Goal: Check status

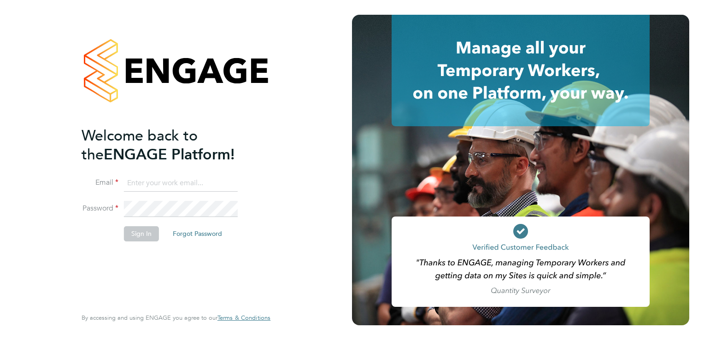
type input "[PERSON_NAME][EMAIL_ADDRESS][DOMAIN_NAME]"
click at [141, 236] on button "Sign In" at bounding box center [141, 233] width 35 height 15
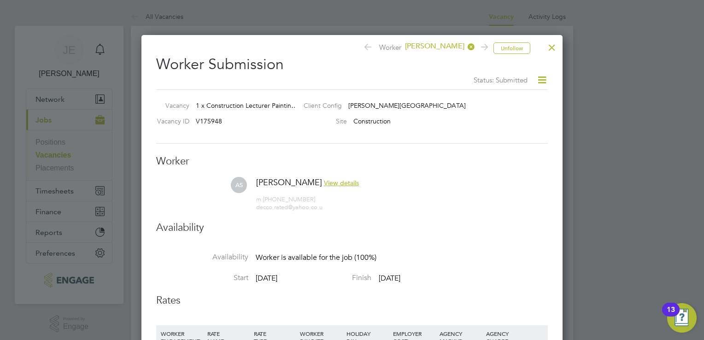
click at [549, 48] on div at bounding box center [552, 45] width 17 height 17
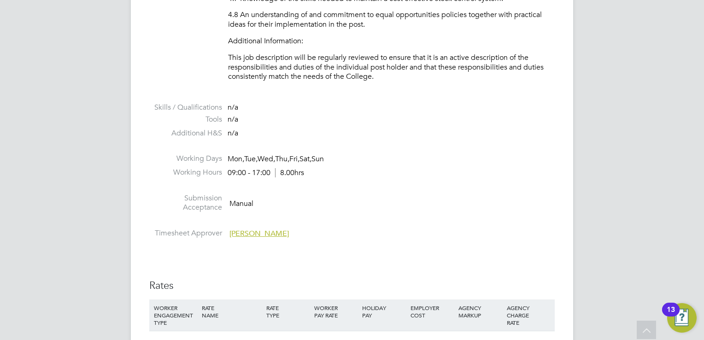
scroll to position [1659, 0]
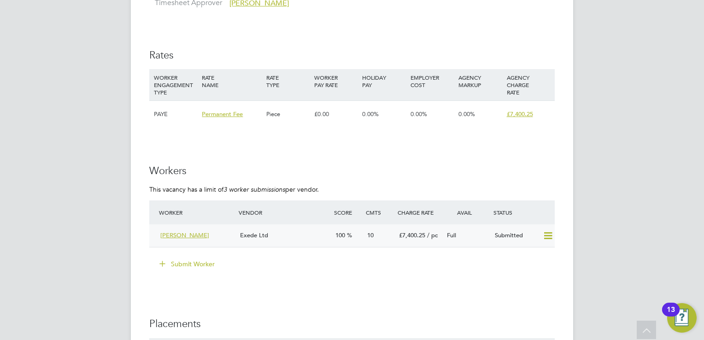
click at [229, 235] on div "[PERSON_NAME]" at bounding box center [197, 235] width 80 height 15
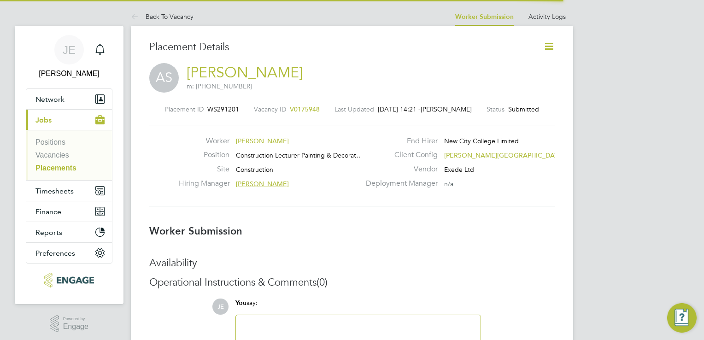
scroll to position [9, 74]
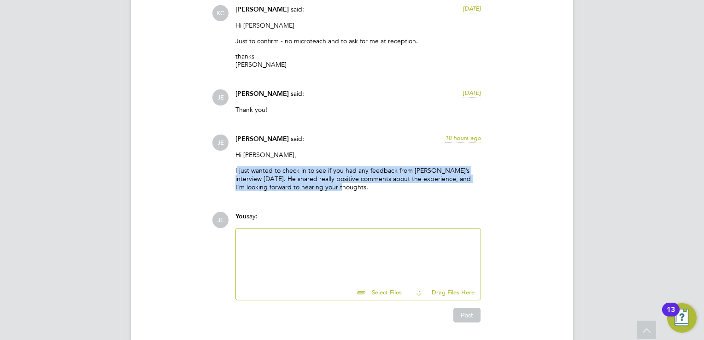
drag, startPoint x: 237, startPoint y: 153, endPoint x: 374, endPoint y: 170, distance: 137.9
click at [374, 170] on p "I just wanted to check in to see if you had any feedback from [PERSON_NAME]’s i…" at bounding box center [358, 178] width 246 height 25
click at [348, 172] on p "I just wanted to check in to see if you had any feedback from [PERSON_NAME]’s i…" at bounding box center [358, 178] width 246 height 25
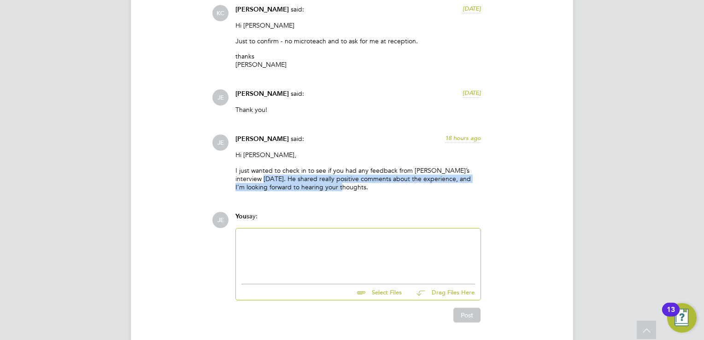
drag, startPoint x: 256, startPoint y: 159, endPoint x: 363, endPoint y: 173, distance: 107.8
click at [363, 173] on p "I just wanted to check in to see if you had any feedback from [PERSON_NAME]’s i…" at bounding box center [358, 178] width 246 height 25
copy p "He shared really positive comments about the experience, and I’m looking forwar…"
